Goal: Communication & Community: Answer question/provide support

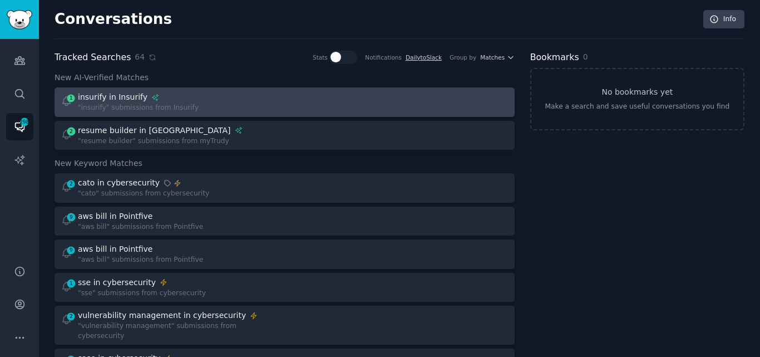
click at [161, 103] on div ""insurify" submissions from Insurify" at bounding box center [138, 108] width 121 height 10
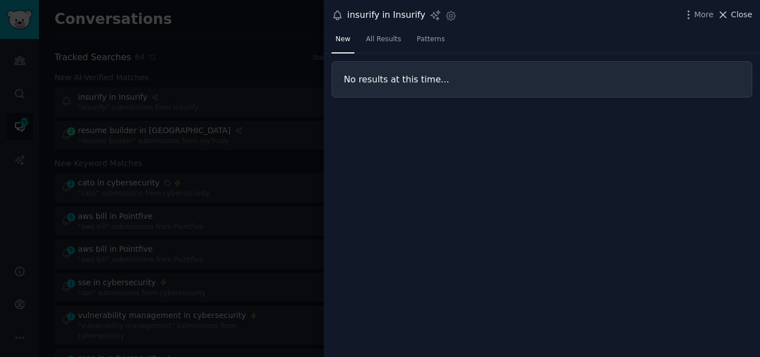
click at [733, 16] on span "Close" at bounding box center [741, 15] width 21 height 12
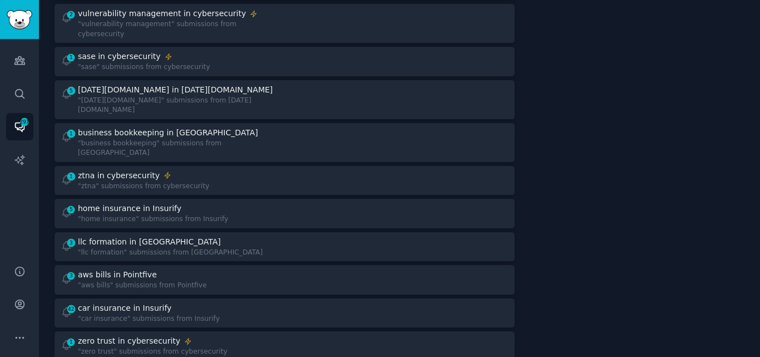
scroll to position [305, 0]
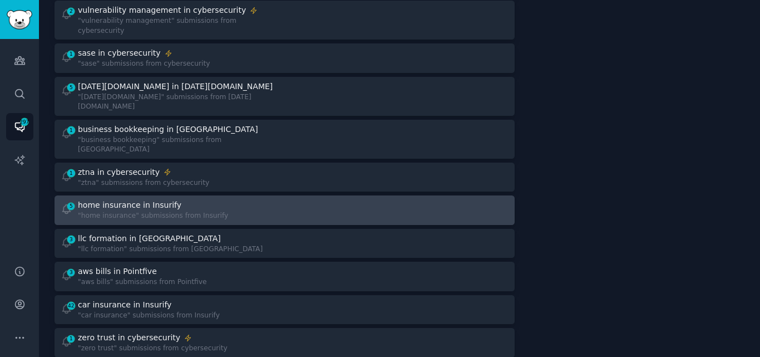
click at [175, 199] on div "home insurance in Insurify" at bounding box center [153, 205] width 150 height 12
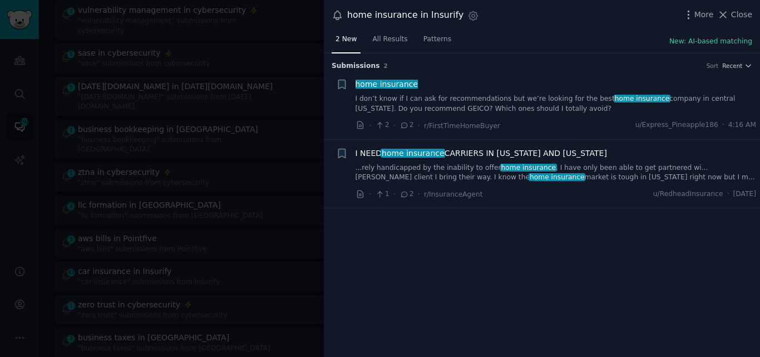
click at [406, 102] on link "I don’t know if I can ask for recommendations but we’re looking for the best ho…" at bounding box center [556, 103] width 401 height 19
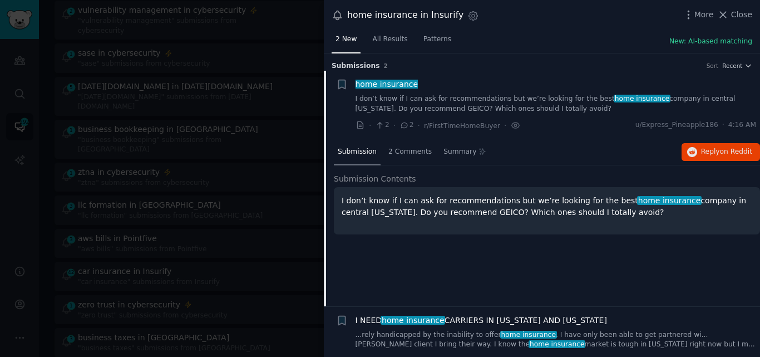
scroll to position [18, 0]
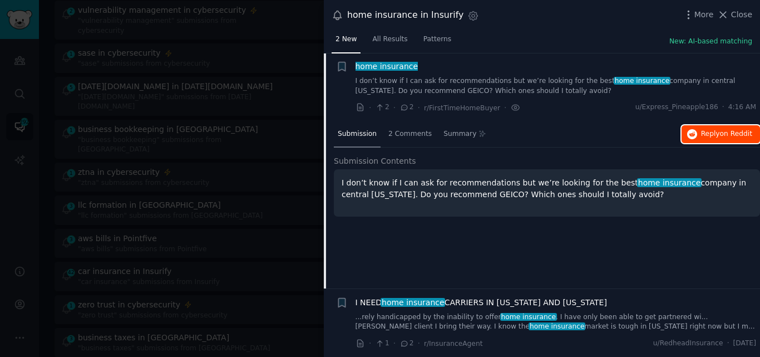
click at [716, 134] on span "Reply on Reddit" at bounding box center [726, 134] width 51 height 10
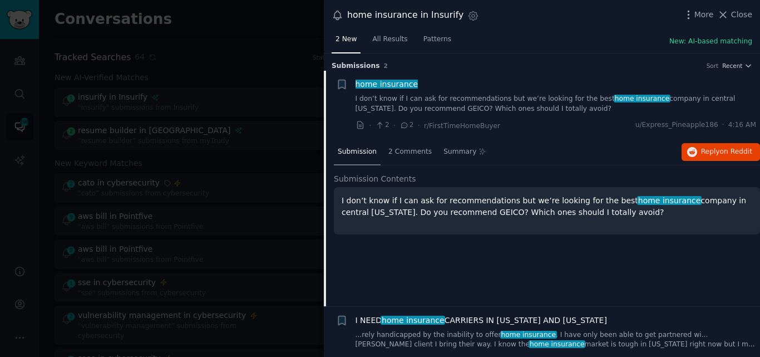
scroll to position [18, 0]
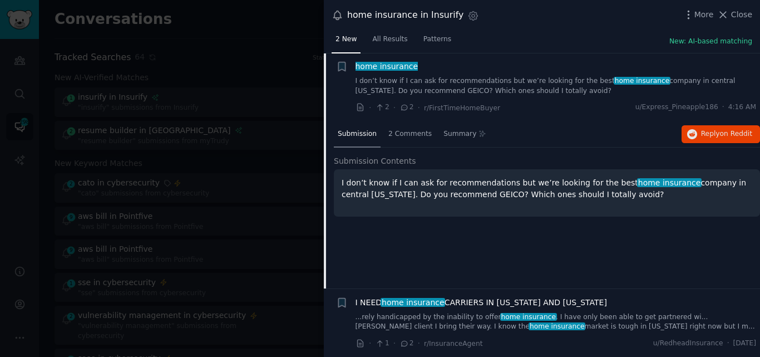
click at [395, 68] on span "home insurance" at bounding box center [386, 66] width 65 height 9
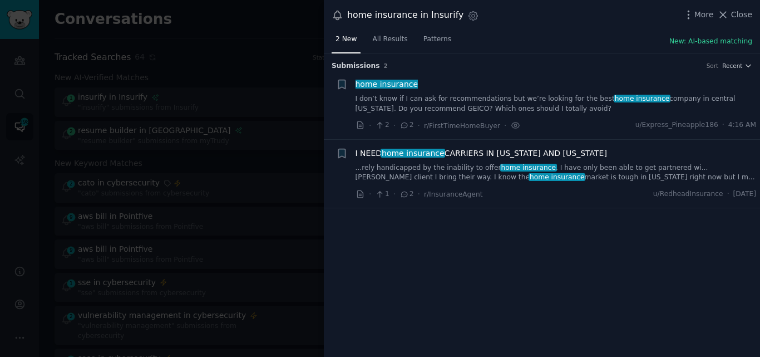
click at [434, 151] on span "home insurance" at bounding box center [413, 153] width 65 height 9
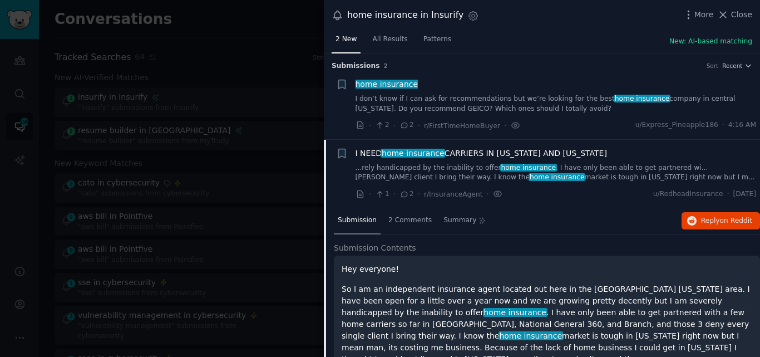
scroll to position [77, 0]
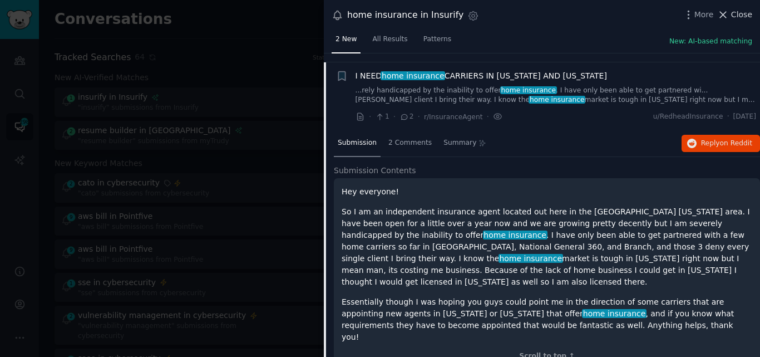
click at [735, 16] on span "Close" at bounding box center [741, 15] width 21 height 12
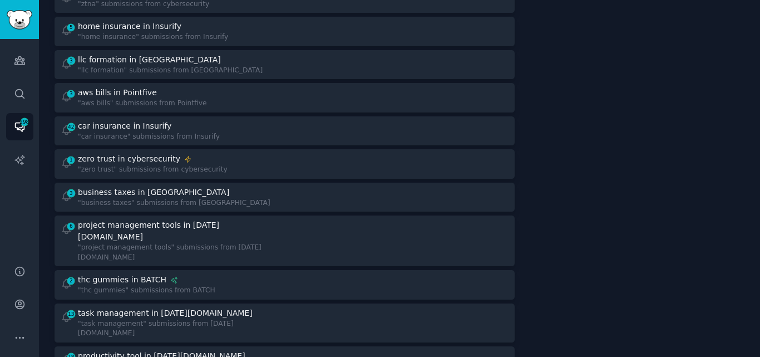
scroll to position [466, 0]
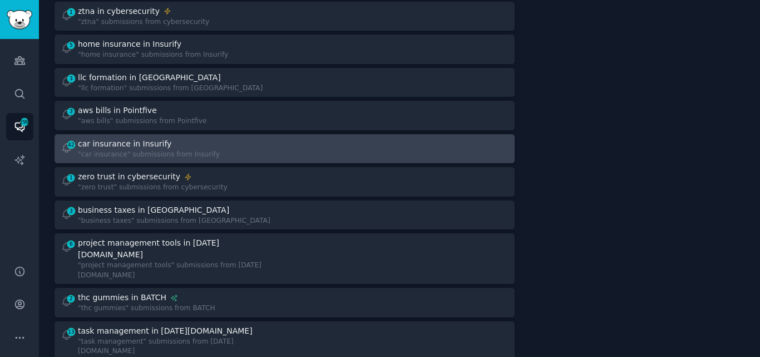
click at [191, 134] on link "42 car insurance in Insurify "car insurance" submissions from Insurify" at bounding box center [285, 148] width 460 height 29
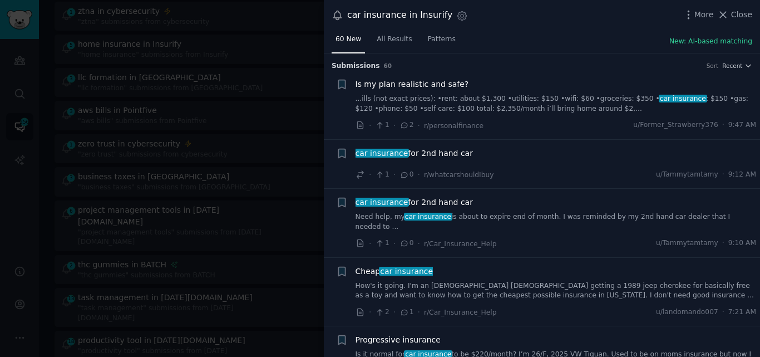
click at [479, 215] on link "Need help, my car insurance is about to expire end of month. I was reminded by …" at bounding box center [556, 221] width 401 height 19
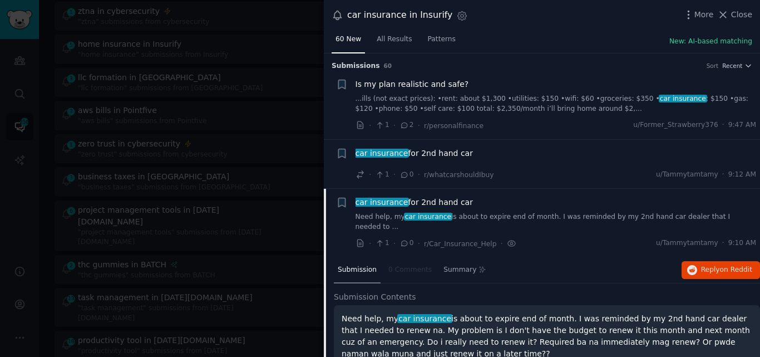
scroll to position [136, 0]
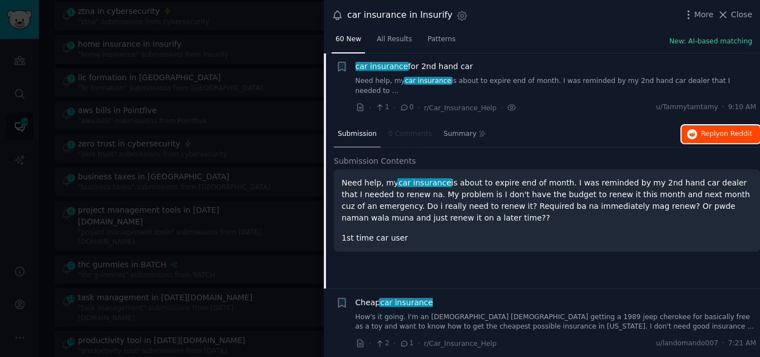
click at [699, 126] on button "Reply on Reddit" at bounding box center [721, 134] width 78 height 18
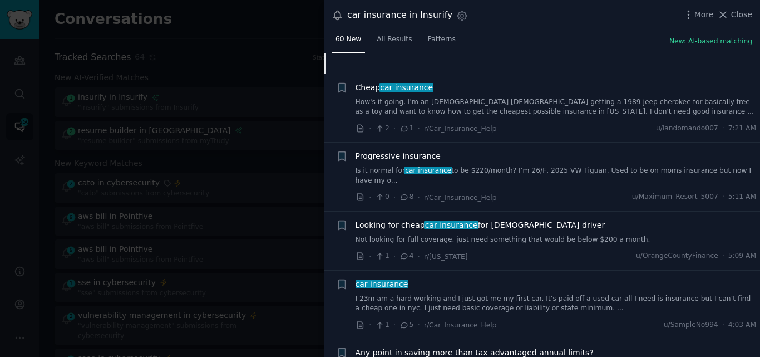
scroll to position [358, 0]
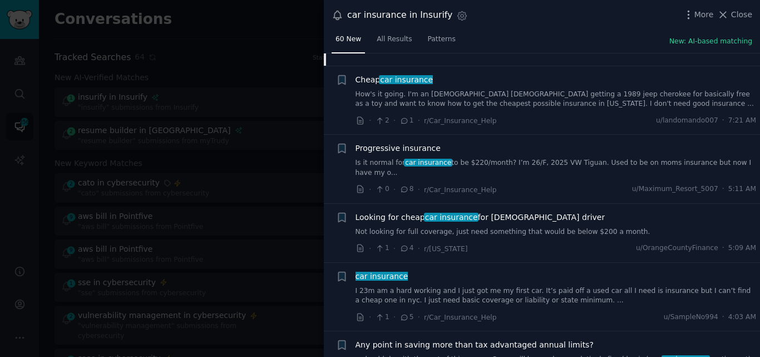
click at [543, 158] on link "Is it normal for car insurance to be $220/month? I’m 26/F, 2025 VW Tiguan. Used…" at bounding box center [556, 167] width 401 height 19
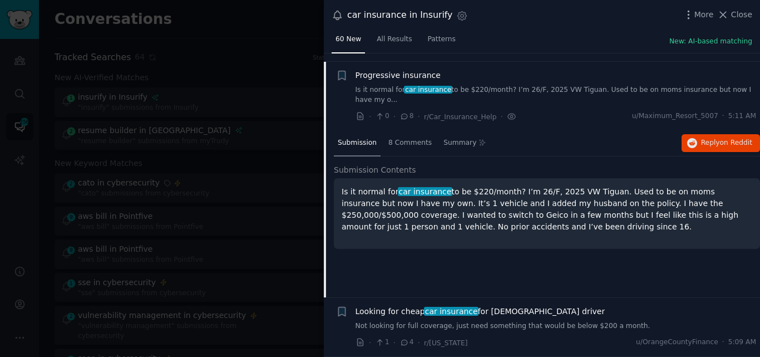
scroll to position [263, 0]
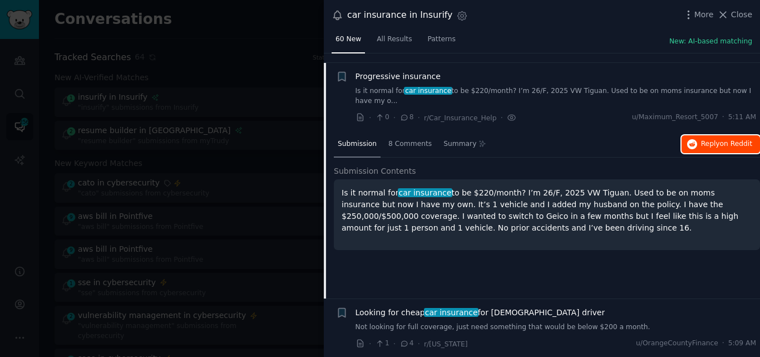
click at [704, 135] on button "Reply on Reddit" at bounding box center [721, 144] width 78 height 18
drag, startPoint x: 404, startPoint y: 68, endPoint x: 411, endPoint y: 70, distance: 7.0
click at [404, 71] on span "Progressive insurance" at bounding box center [398, 77] width 85 height 12
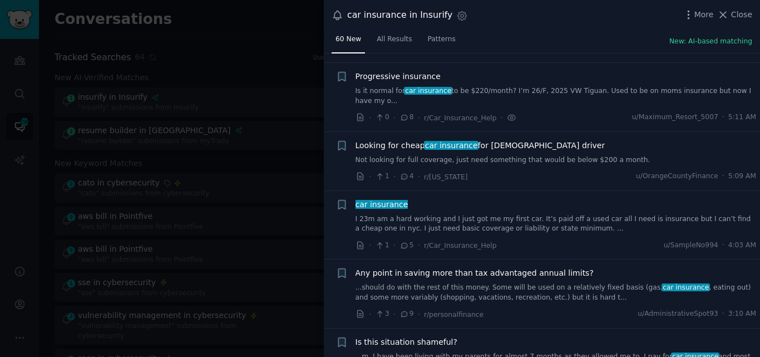
click at [426, 214] on link "I 23m am a hard working and I just got me my first car. It’s paid off a used ca…" at bounding box center [556, 223] width 401 height 19
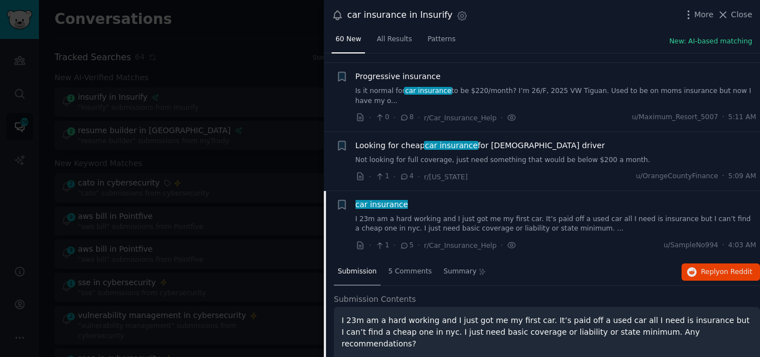
scroll to position [381, 0]
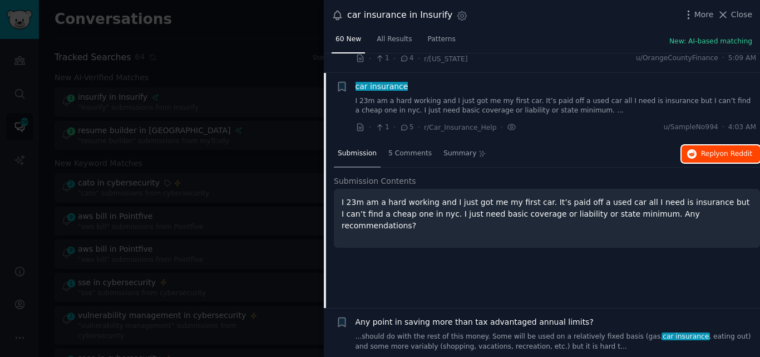
click at [701, 149] on span "Reply on Reddit" at bounding box center [726, 154] width 51 height 10
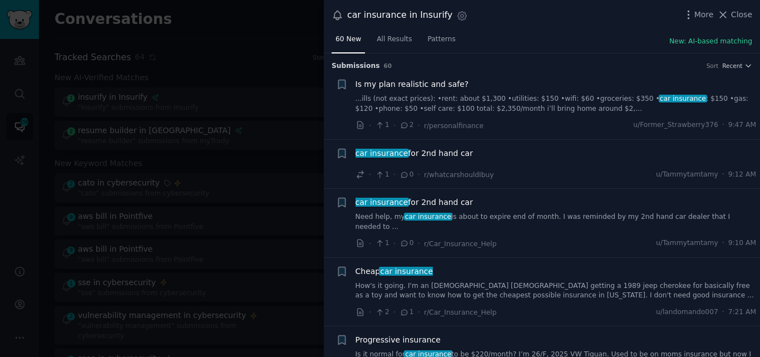
click at [374, 269] on div "Cheap car insurance How's it going. I'm an [DEMOGRAPHIC_DATA] [DEMOGRAPHIC_DATA…" at bounding box center [556, 282] width 401 height 35
click at [370, 265] on span "Cheap car insurance" at bounding box center [395, 271] width 78 height 12
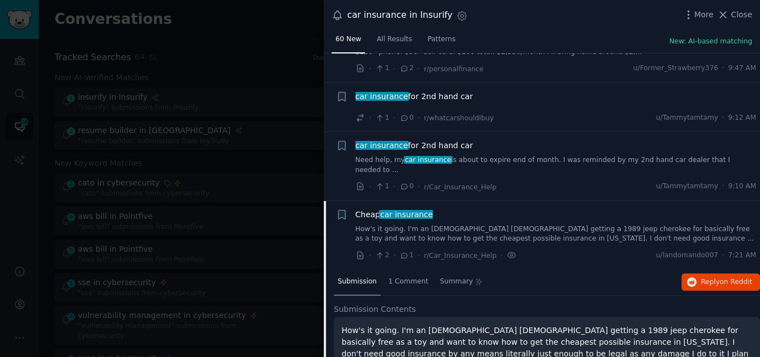
scroll to position [195, 0]
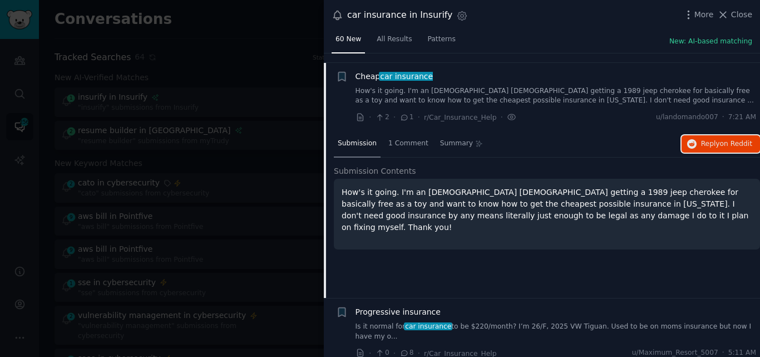
click at [698, 135] on button "Reply on Reddit" at bounding box center [721, 144] width 78 height 18
